Goal: Information Seeking & Learning: Compare options

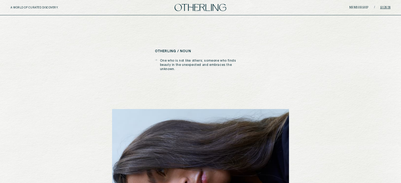
click at [383, 6] on link "Sign in" at bounding box center [385, 7] width 11 height 3
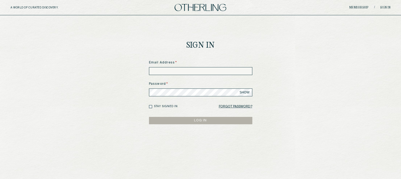
type input "**********"
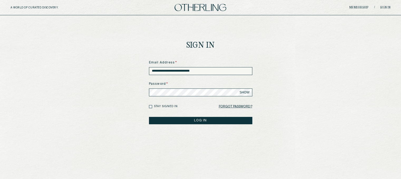
drag, startPoint x: 223, startPoint y: 73, endPoint x: 64, endPoint y: 55, distance: 160.7
click at [64, 55] on main "**********" at bounding box center [200, 101] width 401 height 172
type input "**********"
click at [204, 120] on button "LOG IN" at bounding box center [200, 120] width 103 height 7
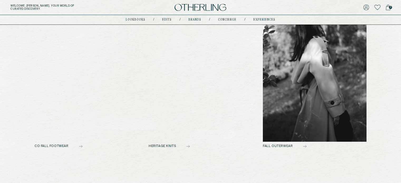
scroll to position [224, 0]
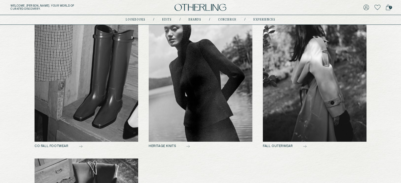
click at [96, 74] on img at bounding box center [87, 71] width 104 height 141
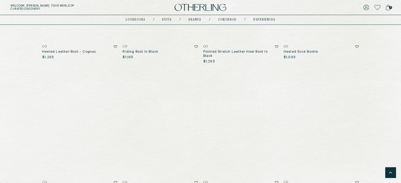
scroll to position [486, 0]
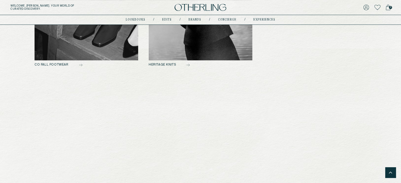
scroll to position [204, 0]
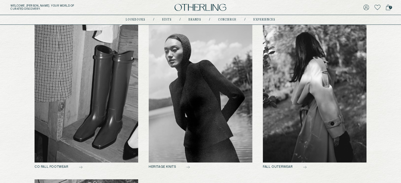
click at [331, 99] on img at bounding box center [315, 92] width 104 height 141
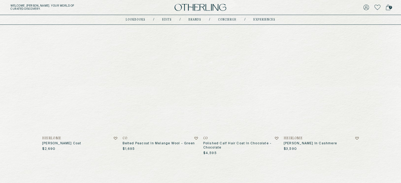
scroll to position [58, 0]
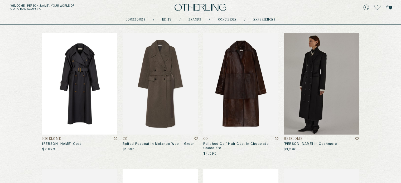
click at [93, 84] on img at bounding box center [79, 83] width 75 height 101
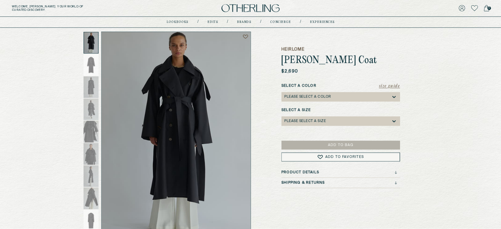
scroll to position [26, 0]
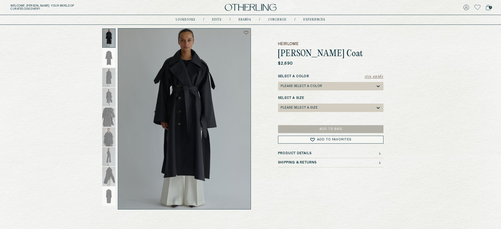
click at [352, 41] on div "Heirlome [PERSON_NAME] Coat $2,690 Size Guide Select a Color Please select a Co…" at bounding box center [330, 118] width 105 height 181
click at [109, 36] on div at bounding box center [108, 37] width 13 height 19
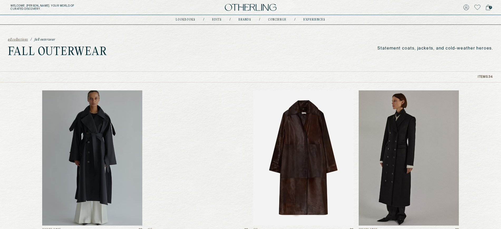
scroll to position [66, 0]
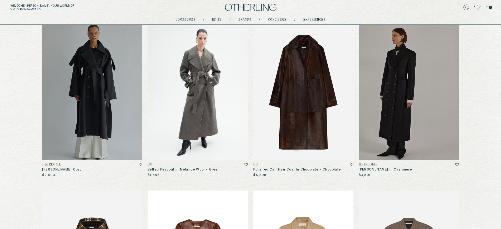
click at [197, 104] on img at bounding box center [198, 92] width 100 height 135
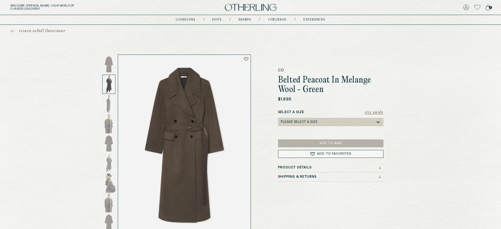
click at [115, 82] on div at bounding box center [108, 84] width 13 height 19
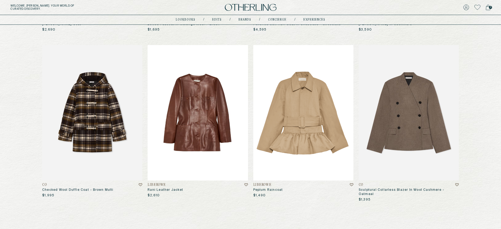
scroll to position [212, 0]
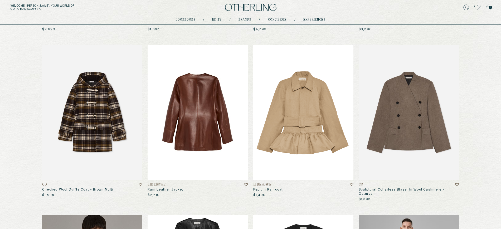
click at [181, 119] on img at bounding box center [198, 112] width 100 height 135
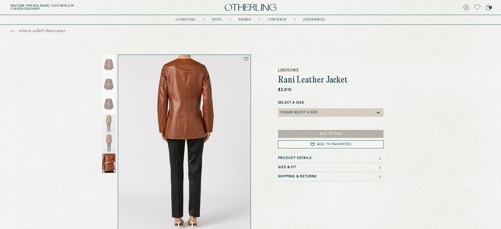
click at [107, 165] on div at bounding box center [108, 163] width 13 height 19
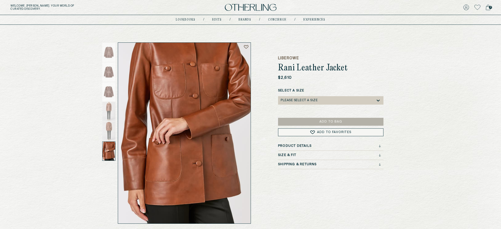
scroll to position [13, 0]
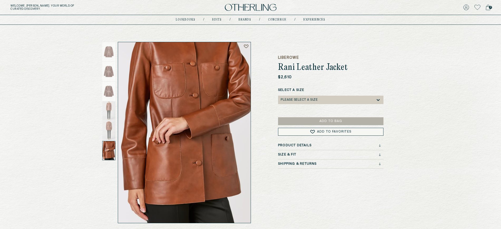
click at [110, 148] on div at bounding box center [108, 150] width 13 height 19
click at [110, 156] on div at bounding box center [108, 150] width 13 height 19
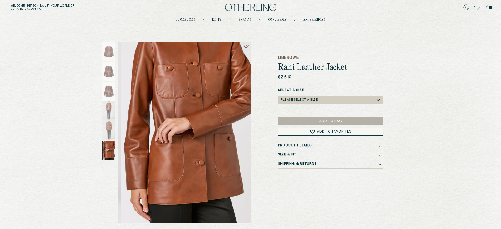
drag, startPoint x: 154, startPoint y: 100, endPoint x: 145, endPoint y: 127, distance: 28.6
click at [145, 127] on img at bounding box center [187, 132] width 132 height 181
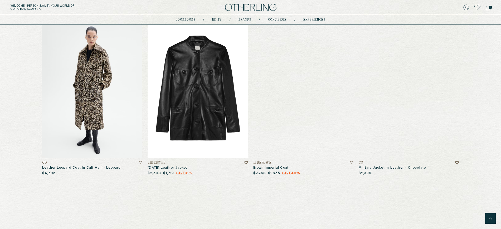
scroll to position [1070, 0]
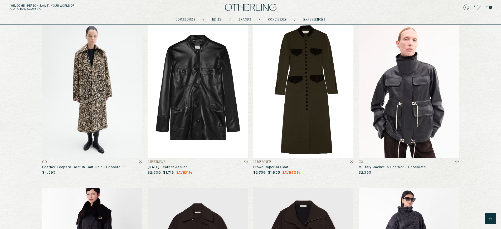
click at [104, 87] on img at bounding box center [92, 90] width 100 height 135
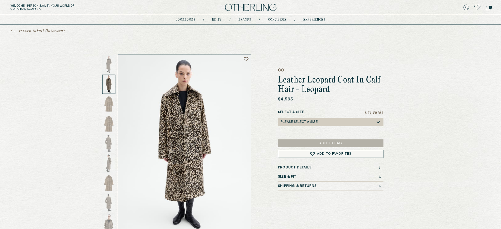
click at [46, 32] on span "return to Fall Outerwear" at bounding box center [42, 30] width 46 height 5
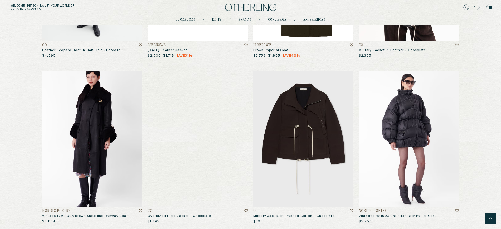
scroll to position [1187, 0]
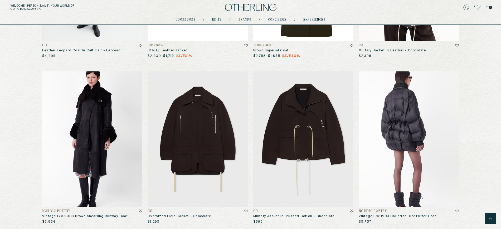
click at [400, 110] on img at bounding box center [408, 138] width 100 height 135
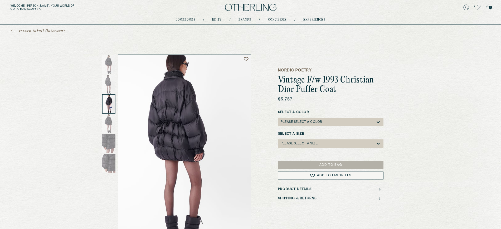
click at [109, 103] on div at bounding box center [108, 103] width 13 height 19
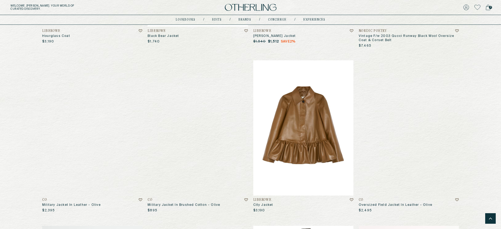
scroll to position [867, 0]
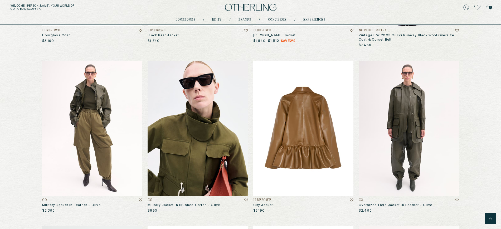
click at [310, 105] on img at bounding box center [303, 128] width 100 height 135
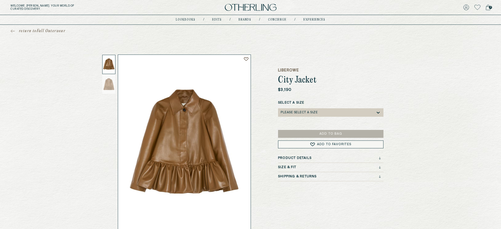
click at [110, 61] on div at bounding box center [108, 64] width 13 height 19
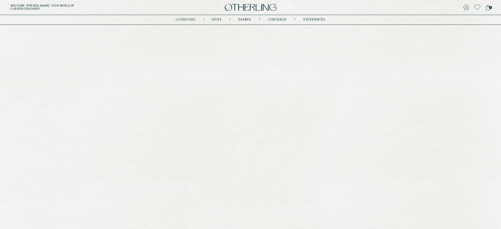
scroll to position [867, 0]
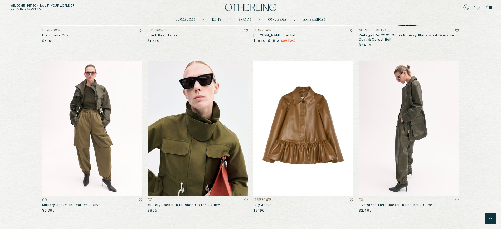
click at [394, 130] on img at bounding box center [408, 128] width 100 height 135
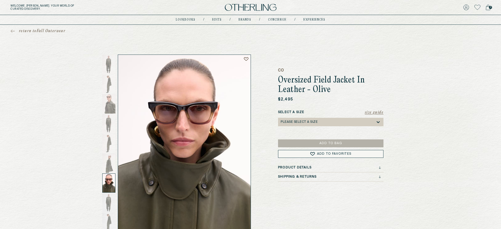
click at [112, 183] on div at bounding box center [108, 182] width 13 height 19
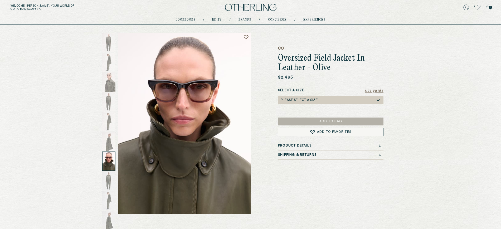
scroll to position [21, 0]
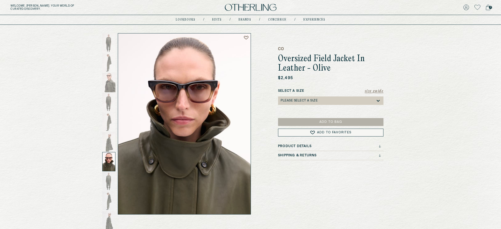
click at [105, 162] on div at bounding box center [108, 161] width 13 height 19
click at [89, 74] on div "return to Fall Outerwear CO Oversized Field Jacket In Leather - Olive $2,495 Si…" at bounding box center [250, 108] width 501 height 211
click at [112, 162] on div at bounding box center [108, 161] width 13 height 19
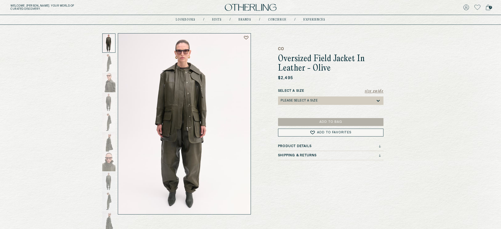
scroll to position [0, 0]
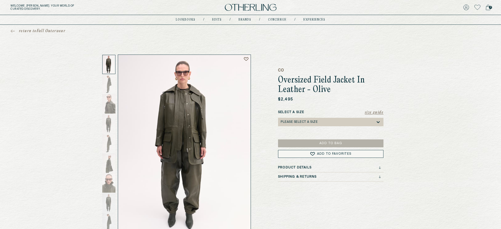
click at [29, 31] on span "return to Fall Outerwear" at bounding box center [42, 30] width 46 height 5
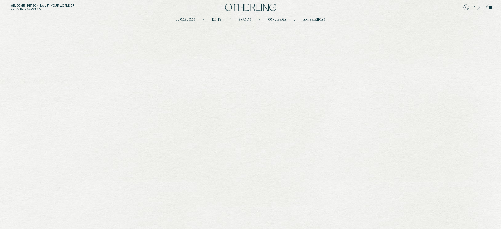
scroll to position [867, 0]
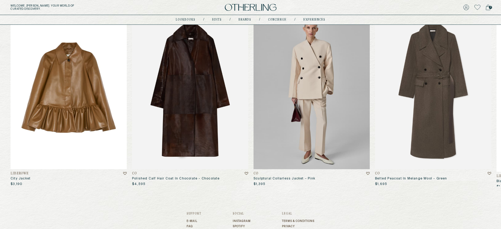
scroll to position [269, 0]
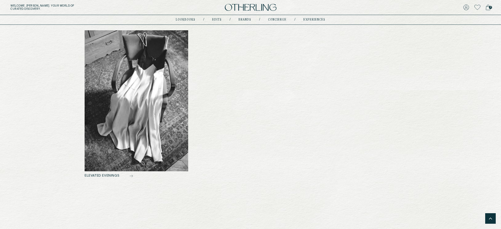
scroll to position [355, 0]
